Goal: Task Accomplishment & Management: Use online tool/utility

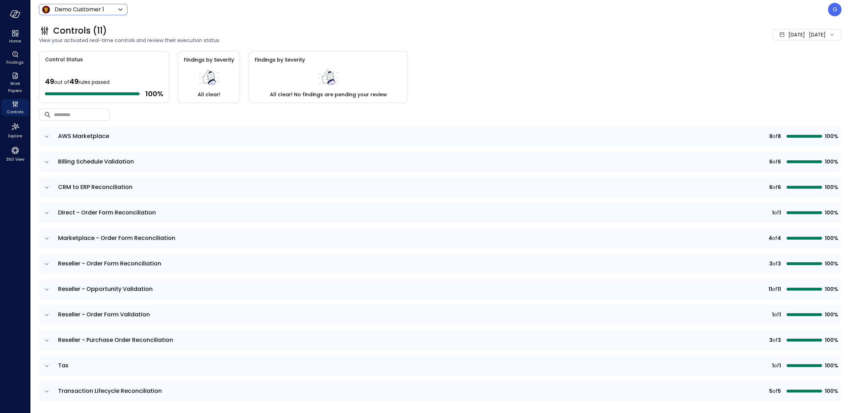
click at [99, 11] on body "Home Findings Work Papers Controls Explore 360 View Demo Customer 1 ***** ​ G C…" at bounding box center [425, 206] width 850 height 413
click at [81, 83] on span "Wiz US" at bounding box center [82, 85] width 70 height 8
type input "******"
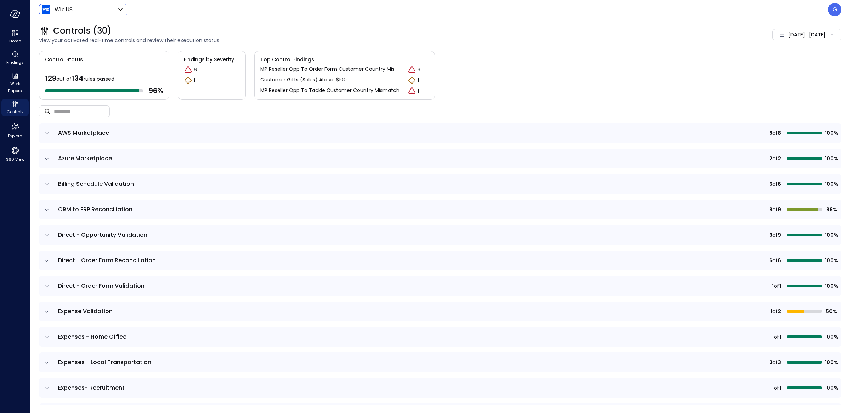
click at [788, 33] on span "[DATE]" at bounding box center [796, 35] width 17 height 8
click at [771, 62] on li "[DATE]" at bounding box center [789, 66] width 56 height 12
click at [46, 157] on icon "expand row" at bounding box center [46, 158] width 7 height 7
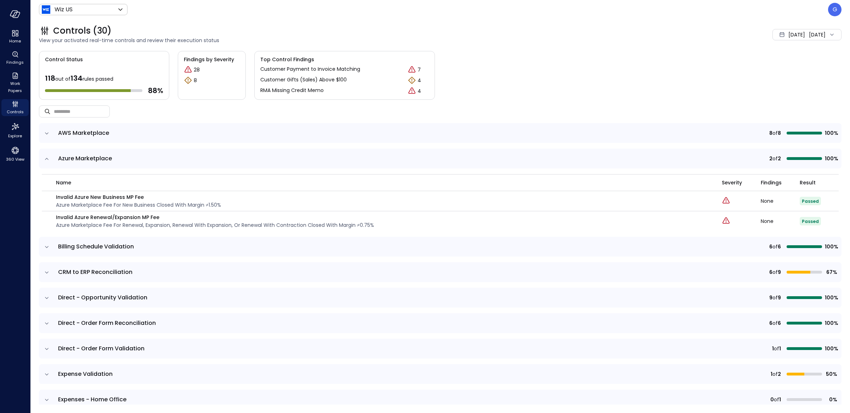
click at [44, 271] on icon "expand row" at bounding box center [46, 272] width 7 height 7
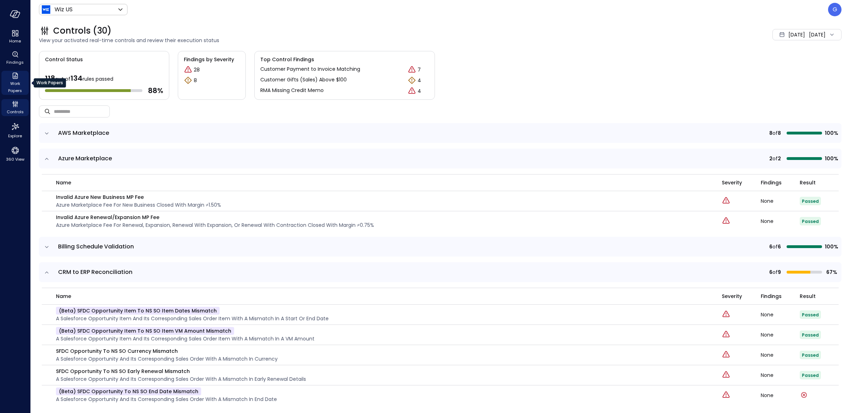
click at [16, 84] on span "Work Papers" at bounding box center [15, 87] width 22 height 14
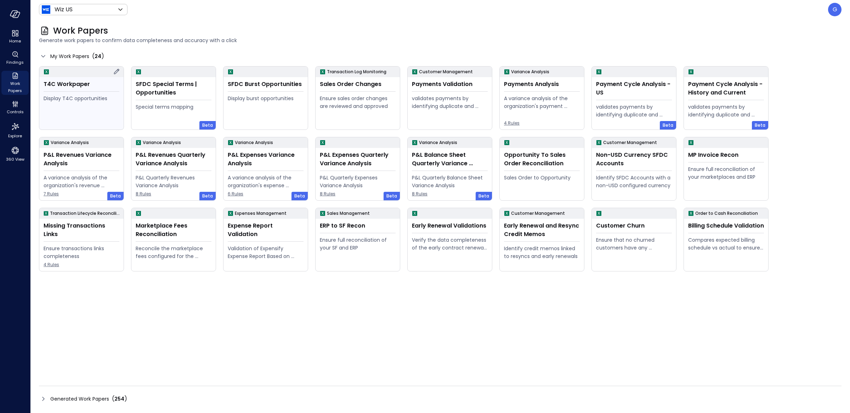
click at [110, 109] on div "Display T4C opportunities" at bounding box center [82, 111] width 76 height 32
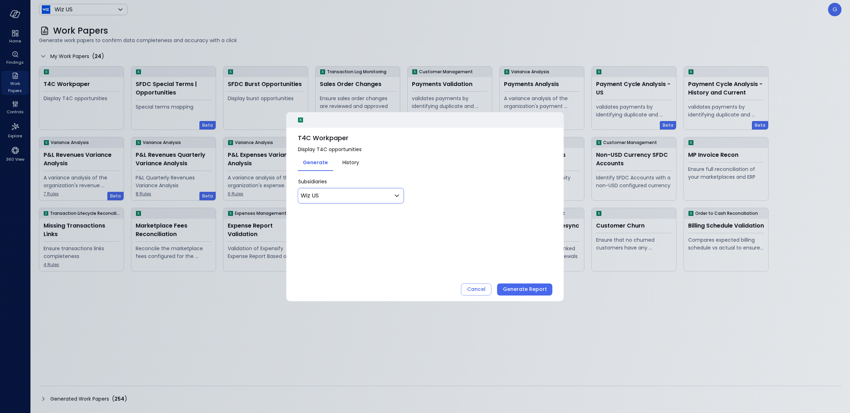
click at [358, 195] on body "Home Findings Work Papers Controls Explore 360 View Wiz US ****** ​ G Work Pape…" at bounding box center [425, 206] width 850 height 413
click at [358, 195] on div at bounding box center [425, 206] width 850 height 413
click at [206, 88] on div at bounding box center [425, 206] width 850 height 413
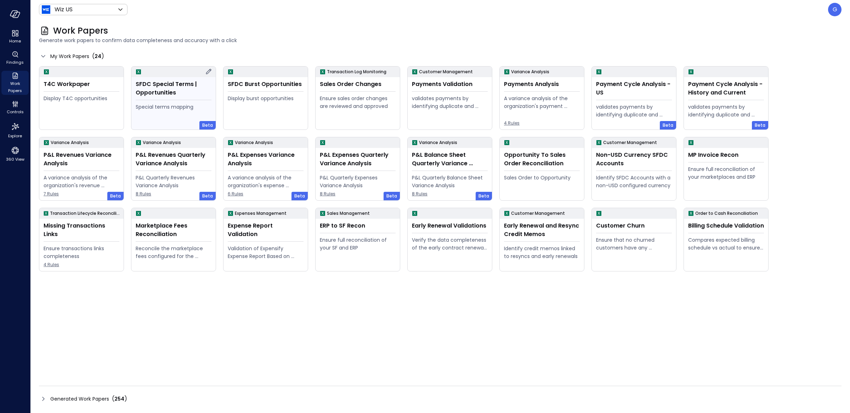
click at [180, 92] on div "SFDC Special Terms | Opportunities" at bounding box center [174, 88] width 76 height 17
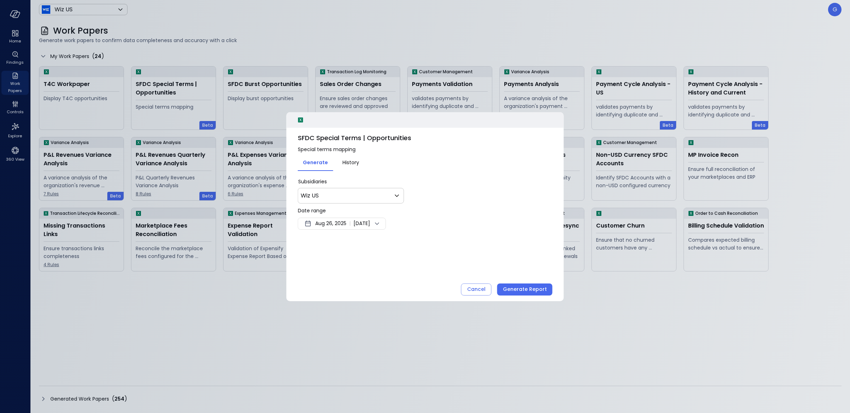
click at [364, 221] on span "[DATE]" at bounding box center [361, 224] width 17 height 8
click at [397, 239] on button ">" at bounding box center [400, 243] width 13 height 13
click at [388, 243] on button "<" at bounding box center [388, 243] width 13 height 13
click at [396, 41] on div at bounding box center [425, 206] width 850 height 413
click at [406, 39] on div at bounding box center [425, 206] width 850 height 413
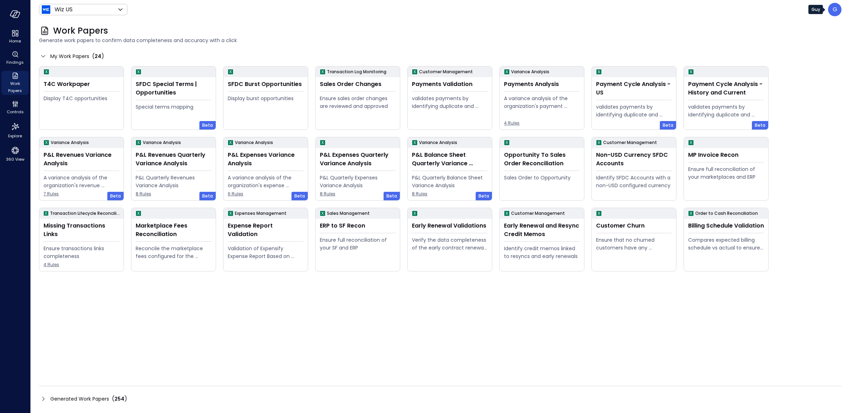
click at [836, 10] on p "G" at bounding box center [835, 9] width 5 height 8
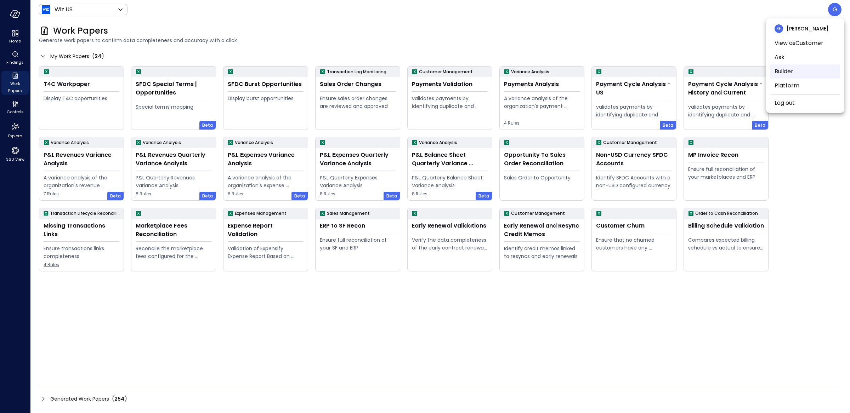
click at [799, 72] on li "Builder" at bounding box center [805, 71] width 70 height 14
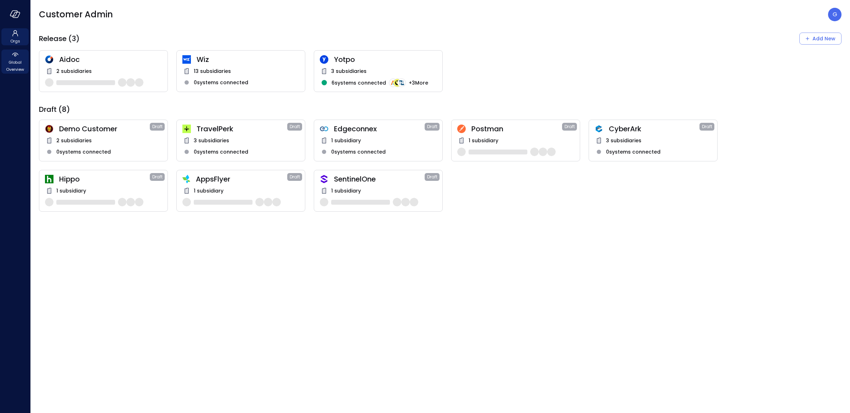
click at [11, 57] on icon at bounding box center [15, 54] width 8 height 8
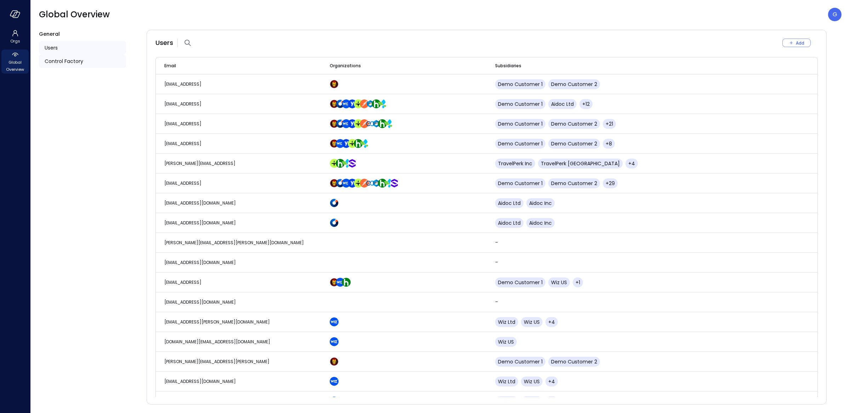
click at [85, 65] on div "Control Factory" at bounding box center [82, 61] width 87 height 13
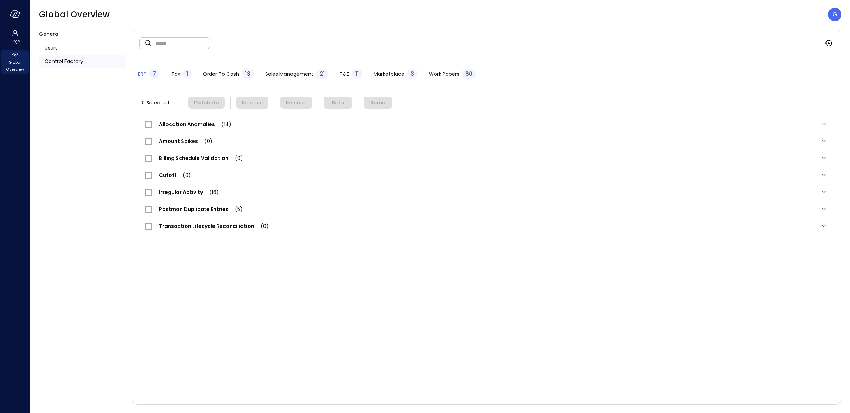
click at [466, 75] on span "60" at bounding box center [468, 74] width 7 height 8
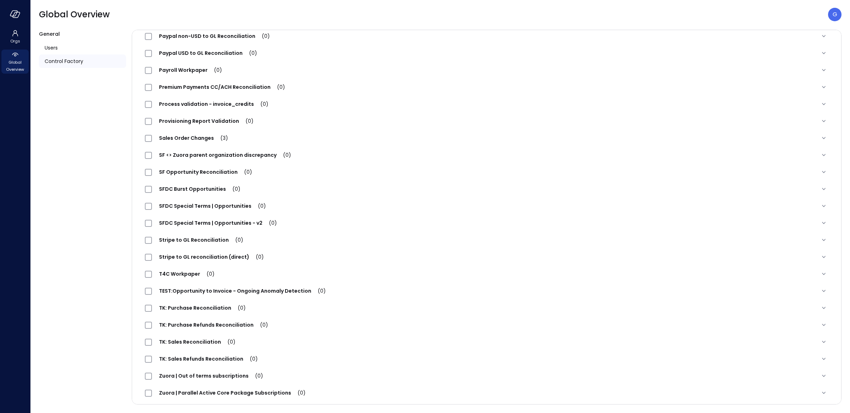
scroll to position [735, 0]
click at [89, 215] on div "General Users Control Factory" at bounding box center [82, 217] width 87 height 375
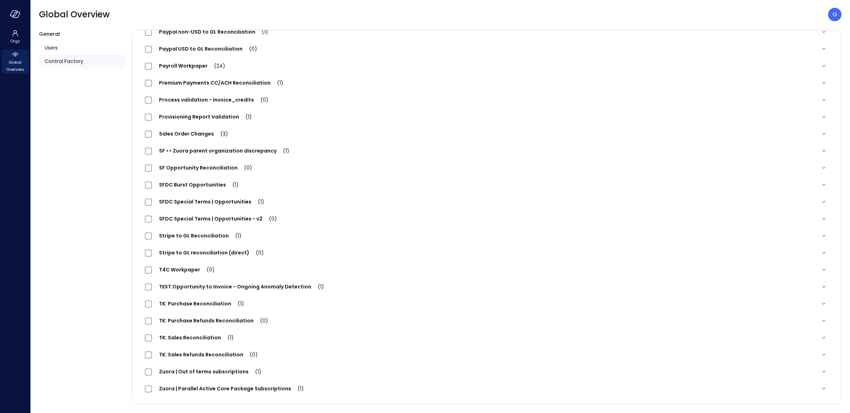
scroll to position [747, 0]
click at [228, 201] on span "SFDC Special Terms | Opportunities (1)" at bounding box center [211, 201] width 119 height 7
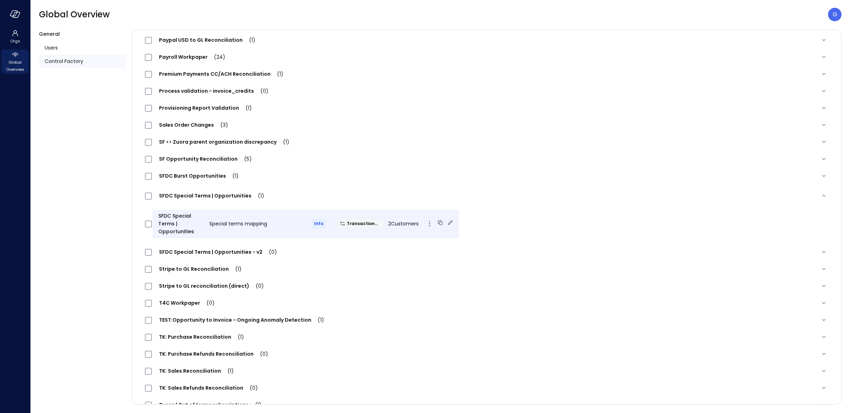
click at [224, 238] on div "SFDC Special Terms | Opportunities Special terms mapping Info Transactional 2 C…" at bounding box center [306, 224] width 306 height 28
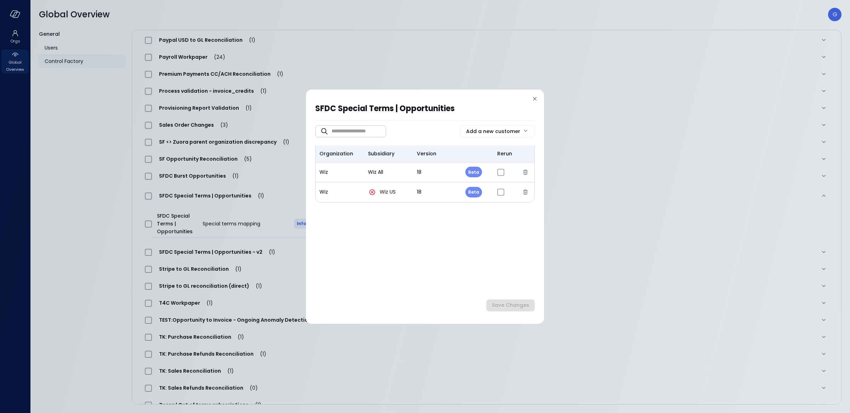
click at [477, 193] on body "Orgs Global Overview Global Overview G General Users Control Factory ​ ​ ERP 7 …" at bounding box center [425, 206] width 850 height 413
click at [477, 221] on li "Release" at bounding box center [482, 224] width 35 height 15
type input "*"
click at [534, 97] on icon at bounding box center [534, 98] width 7 height 7
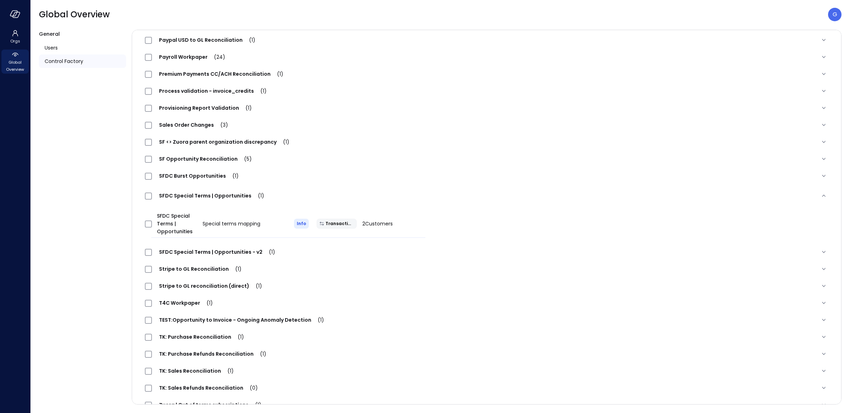
click at [562, 93] on div "Process validation - invoice_credits (1)" at bounding box center [478, 91] width 666 height 8
